Goal: Task Accomplishment & Management: Use online tool/utility

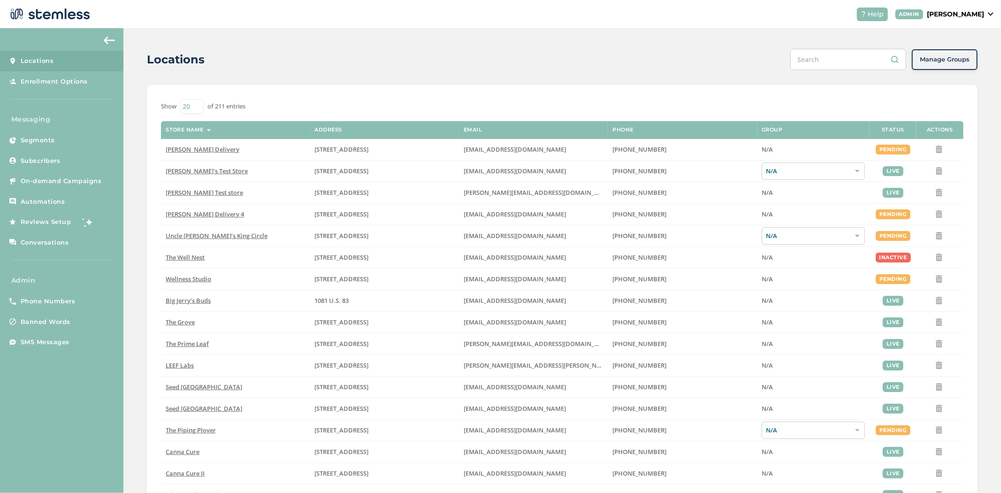
scroll to position [3, 0]
click at [973, 4] on header "Help ADMIN [PERSON_NAME]" at bounding box center [500, 14] width 1001 height 28
click at [967, 11] on p "[PERSON_NAME]" at bounding box center [955, 14] width 57 height 10
click at [959, 65] on span "Impersonate" at bounding box center [960, 67] width 46 height 9
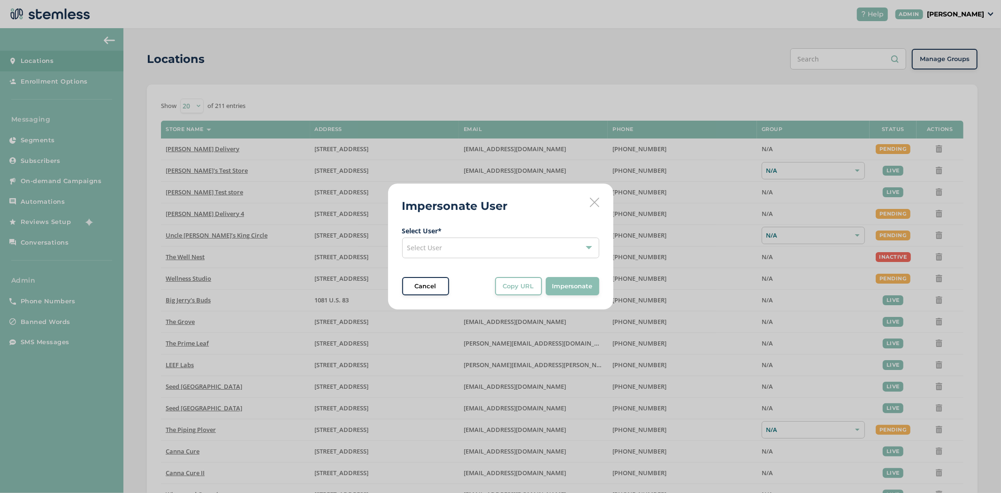
click at [475, 260] on span "Select User * Select User Cancel Copy URL Copy URL to clipboard, then paste it …" at bounding box center [500, 261] width 197 height 70
click at [464, 253] on div "Select User" at bounding box center [500, 247] width 197 height 21
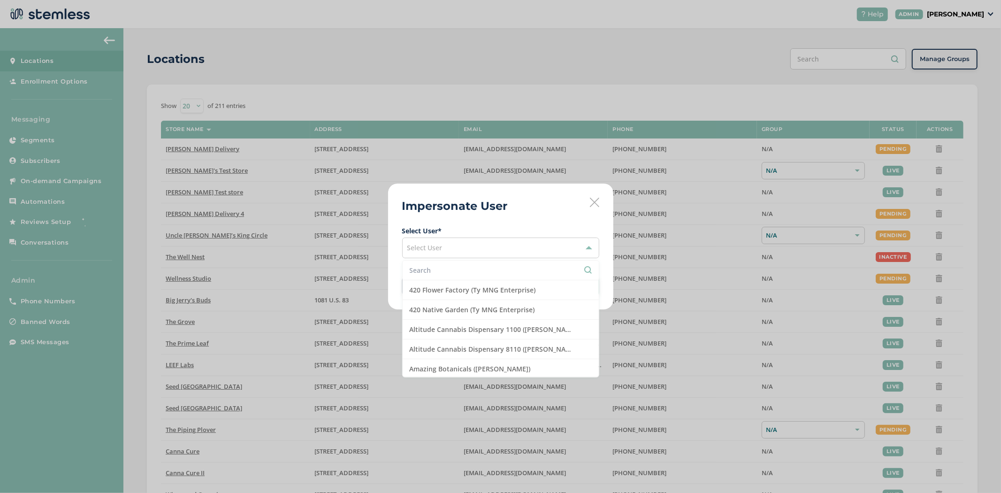
click at [454, 268] on input "text" at bounding box center [501, 270] width 182 height 10
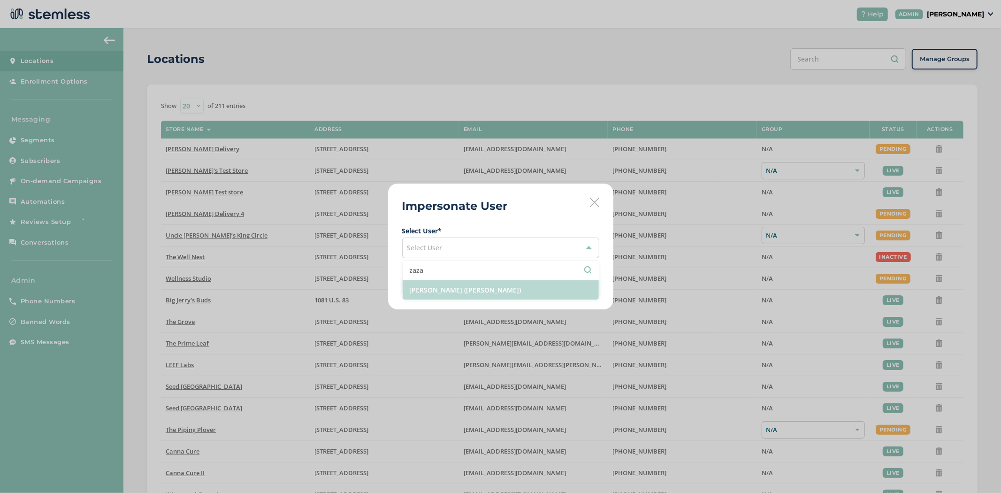
type input "zaza"
click at [457, 289] on li "[PERSON_NAME] ([PERSON_NAME])" at bounding box center [501, 289] width 196 height 19
click at [566, 283] on span "Impersonate" at bounding box center [572, 286] width 40 height 9
